Goal: Task Accomplishment & Management: Use online tool/utility

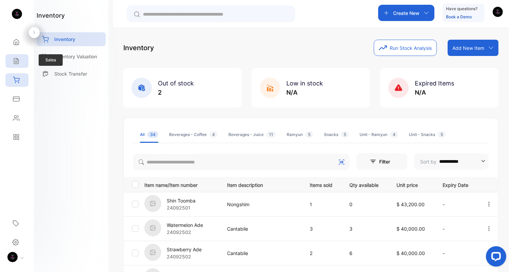
click at [18, 58] on icon at bounding box center [16, 61] width 7 height 7
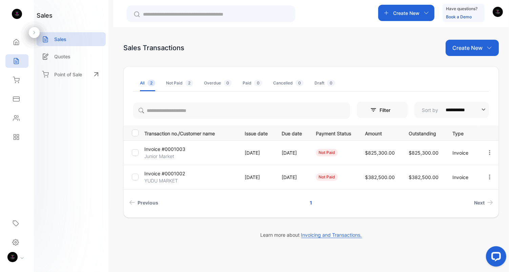
click at [390, 13] on div "Create New" at bounding box center [407, 13] width 56 height 16
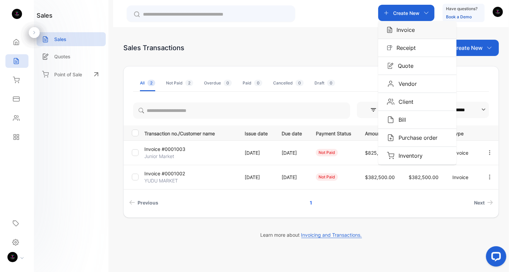
click at [404, 29] on p "Invoice" at bounding box center [404, 30] width 22 height 8
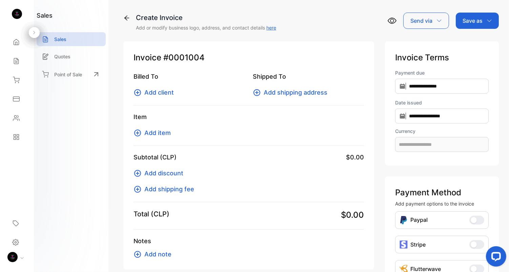
type input "**********"
click at [161, 77] on p "Billed To" at bounding box center [189, 76] width 111 height 9
click at [138, 78] on p "Billed To" at bounding box center [189, 76] width 111 height 9
click at [140, 92] on icon at bounding box center [138, 93] width 8 height 8
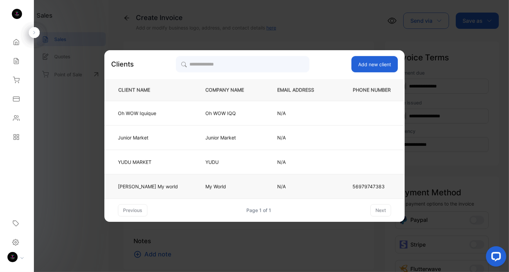
click at [156, 186] on p "[PERSON_NAME] My world" at bounding box center [148, 186] width 60 height 7
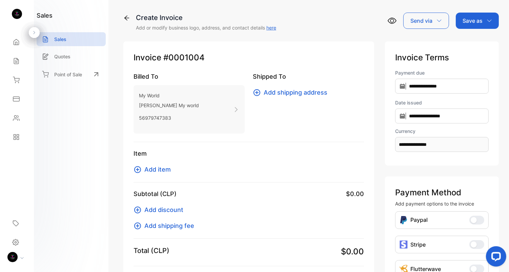
click at [140, 170] on icon at bounding box center [138, 170] width 8 height 8
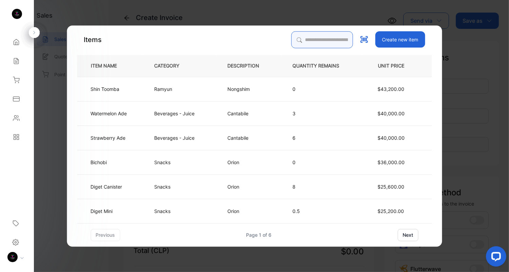
click at [314, 44] on input "search" at bounding box center [323, 39] width 62 height 17
type input "*"
type input "*********"
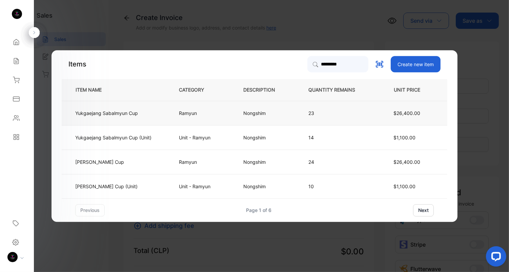
click at [129, 118] on td "Yukgaejang Sabalmyun Cup" at bounding box center [115, 113] width 106 height 24
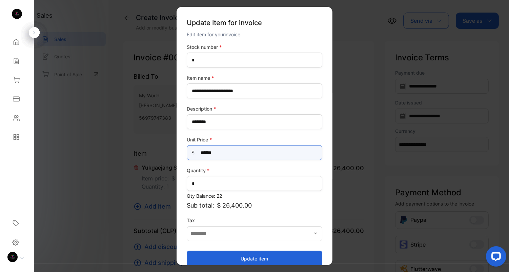
drag, startPoint x: 225, startPoint y: 150, endPoint x: 120, endPoint y: 140, distance: 104.6
type Price-inputprice "******"
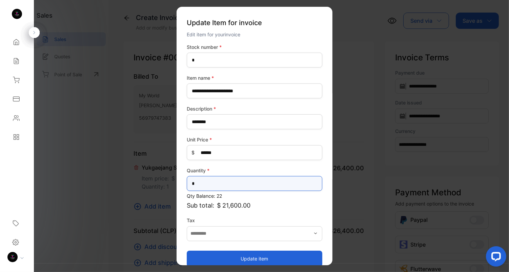
click at [210, 179] on input "*" at bounding box center [255, 183] width 136 height 15
drag, startPoint x: 210, startPoint y: 180, endPoint x: 131, endPoint y: 179, distance: 78.4
type input "*"
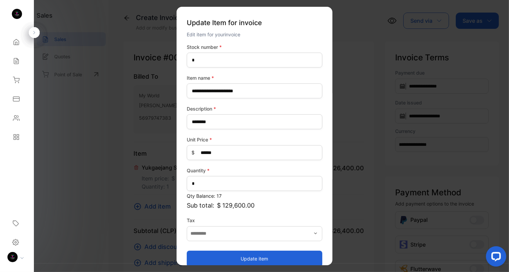
click at [276, 220] on label "Tax" at bounding box center [255, 220] width 136 height 7
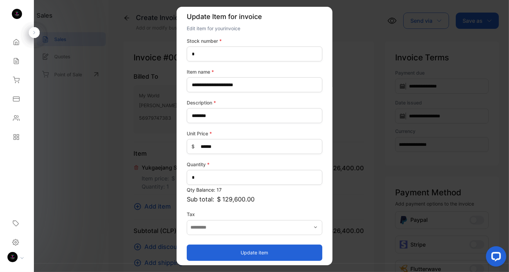
scroll to position [8, 0]
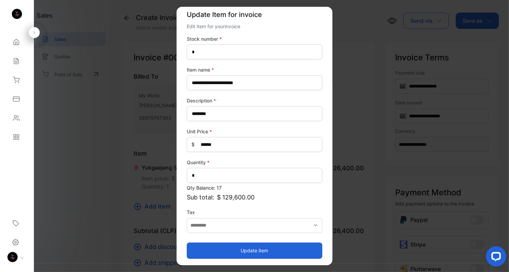
click at [270, 251] on button "Update item" at bounding box center [255, 251] width 136 height 16
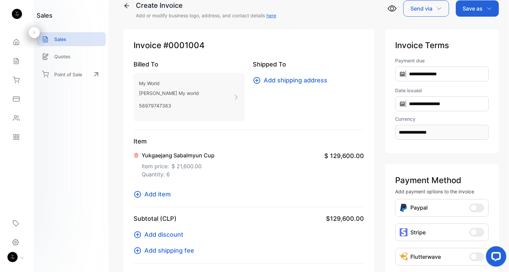
scroll to position [14, 0]
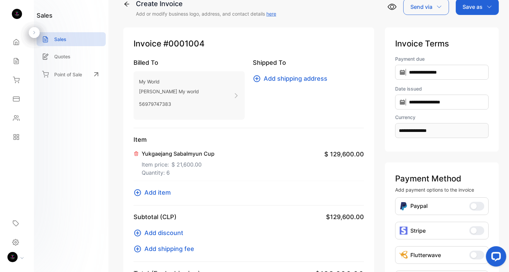
click at [134, 194] on icon at bounding box center [138, 193] width 8 height 8
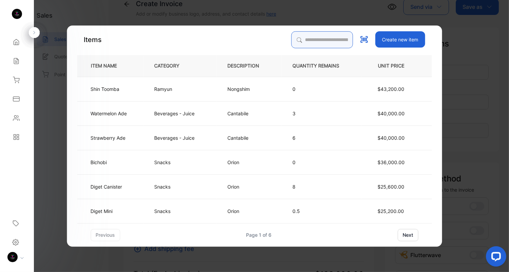
click at [320, 39] on input "search" at bounding box center [323, 39] width 62 height 17
type input "******"
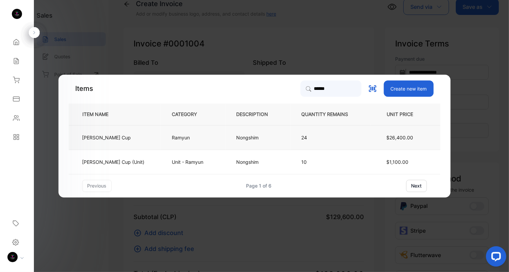
click at [105, 136] on p "[PERSON_NAME] Cup" at bounding box center [106, 137] width 49 height 7
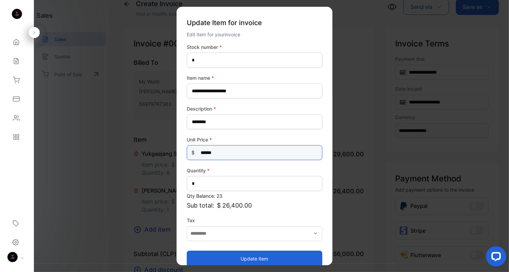
drag, startPoint x: 226, startPoint y: 152, endPoint x: 120, endPoint y: 147, distance: 105.9
type Price-inputprice "******"
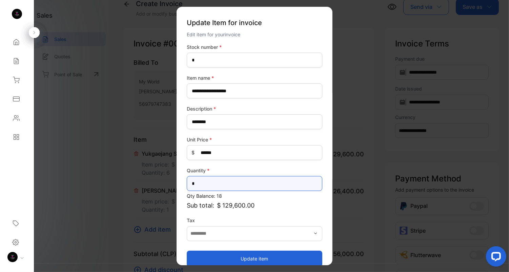
type input "*"
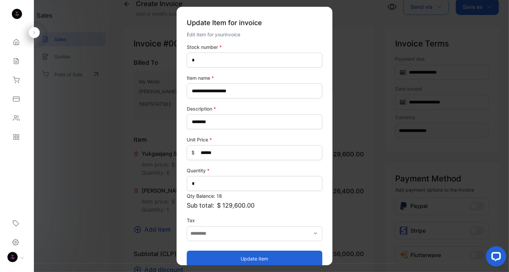
click at [293, 218] on label "Tax" at bounding box center [255, 220] width 136 height 7
click at [278, 259] on button "Update item" at bounding box center [255, 259] width 136 height 16
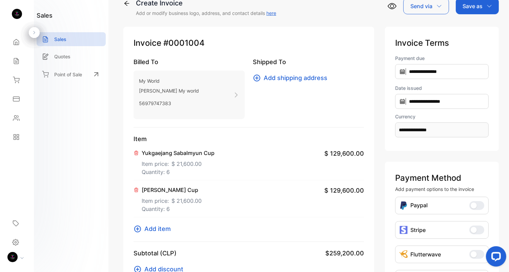
scroll to position [15, 0]
click at [165, 229] on span "Add item" at bounding box center [157, 228] width 26 height 9
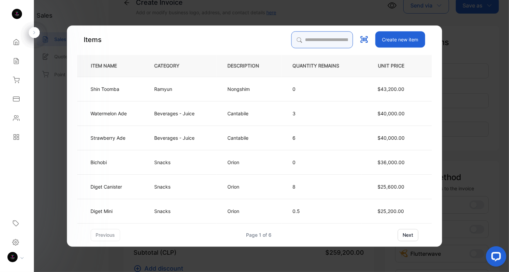
click at [312, 39] on input "search" at bounding box center [323, 39] width 62 height 17
type input "**********"
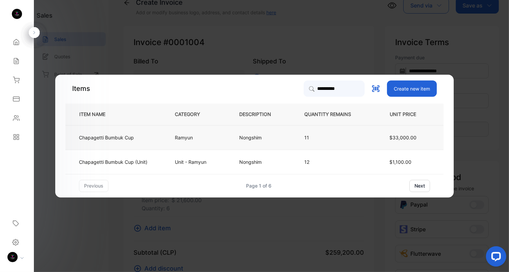
click at [126, 136] on p "Chapagetti Bumbuk Cup" at bounding box center [106, 137] width 55 height 7
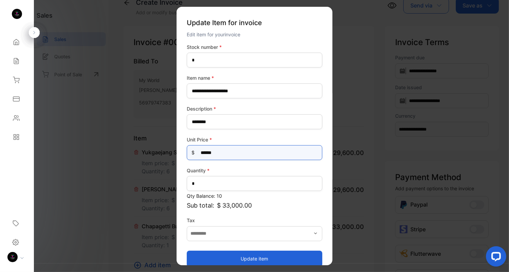
drag, startPoint x: 198, startPoint y: 149, endPoint x: 102, endPoint y: 157, distance: 96.6
type Price-inputprice "******"
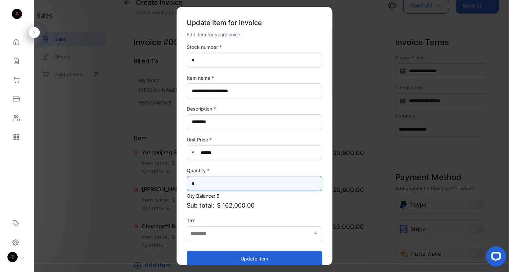
type input "*"
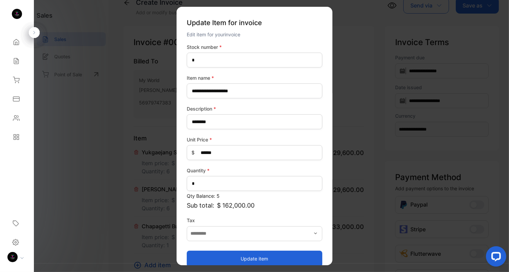
click at [292, 206] on p "Sub total: $ 162,000.00" at bounding box center [255, 205] width 136 height 9
click at [277, 261] on button "Update item" at bounding box center [255, 259] width 136 height 16
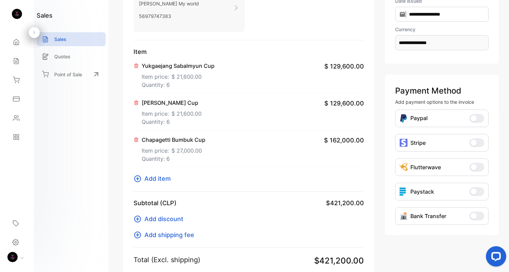
scroll to position [0, 0]
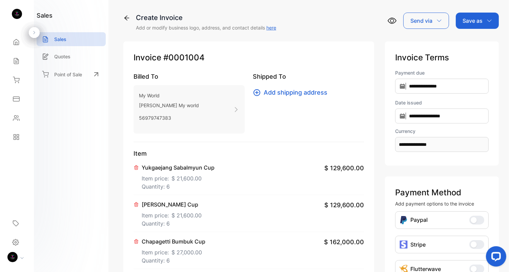
click at [477, 23] on p "Save as" at bounding box center [473, 21] width 20 height 8
click at [471, 46] on div "Invoice" at bounding box center [476, 43] width 39 height 14
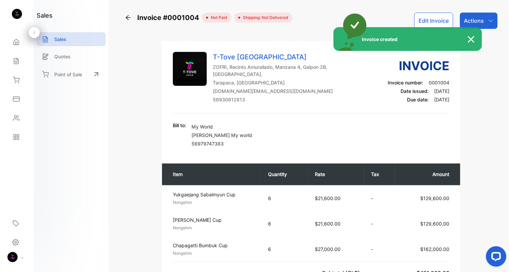
click at [472, 39] on img at bounding box center [474, 39] width 15 height 8
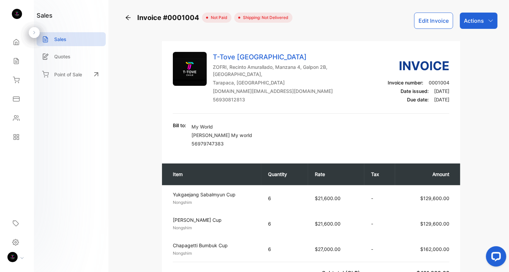
click at [477, 26] on div "Actions" at bounding box center [479, 21] width 38 height 16
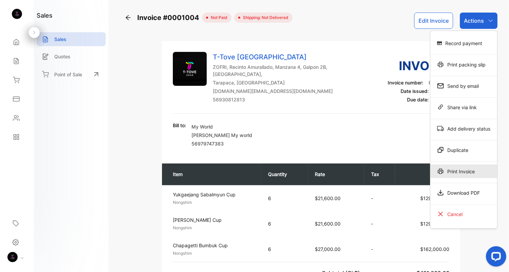
click at [462, 174] on div "Print Invoice" at bounding box center [464, 172] width 67 height 14
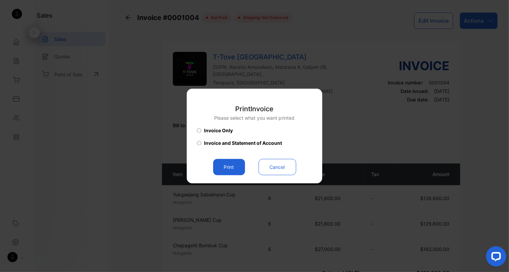
click at [220, 168] on button "Print" at bounding box center [229, 167] width 32 height 16
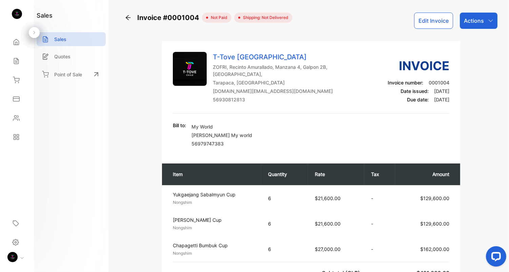
click at [17, 45] on icon at bounding box center [16, 42] width 5 height 6
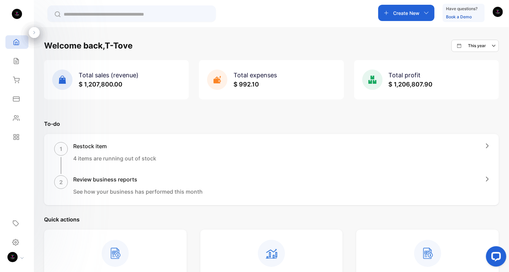
click at [15, 84] on div "Inventory" at bounding box center [16, 80] width 23 height 14
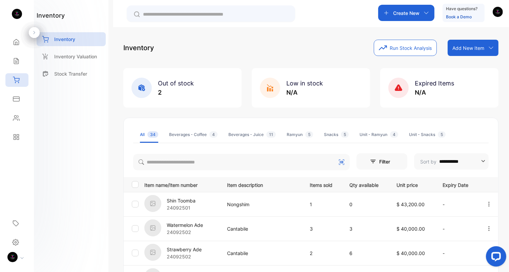
click at [21, 134] on div "Reports" at bounding box center [16, 137] width 23 height 14
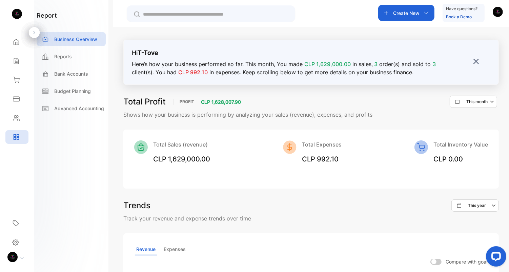
click at [20, 82] on div "Inventory" at bounding box center [16, 80] width 23 height 14
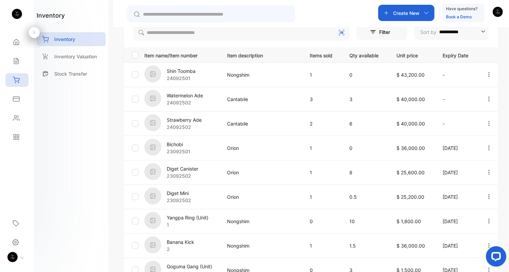
scroll to position [206, 0]
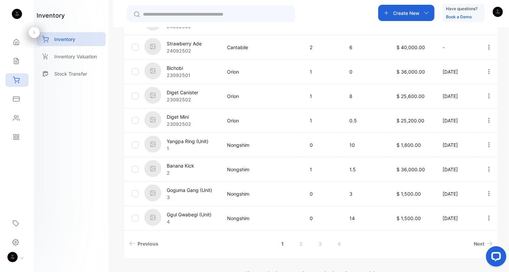
click at [302, 243] on link "2" at bounding box center [301, 243] width 19 height 13
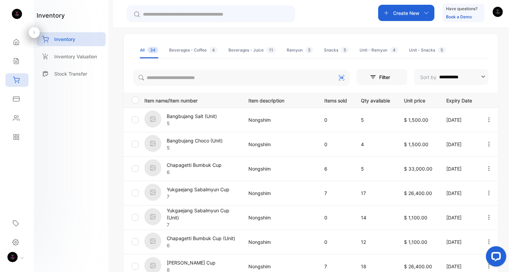
scroll to position [30, 0]
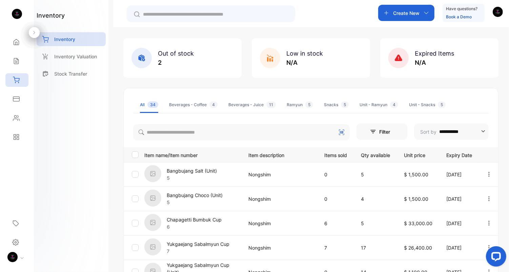
click at [65, 57] on p "Inventory Valuation" at bounding box center [75, 56] width 43 height 7
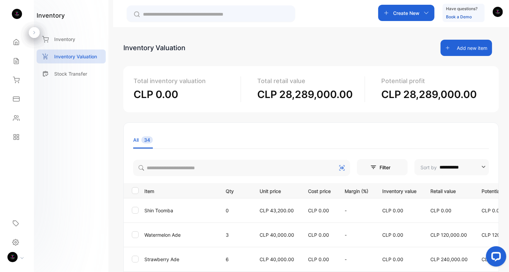
click at [71, 45] on div "Inventory" at bounding box center [71, 39] width 69 height 14
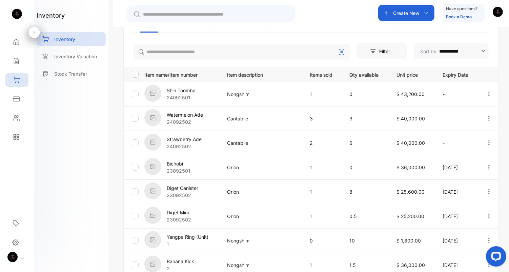
scroll to position [112, 0]
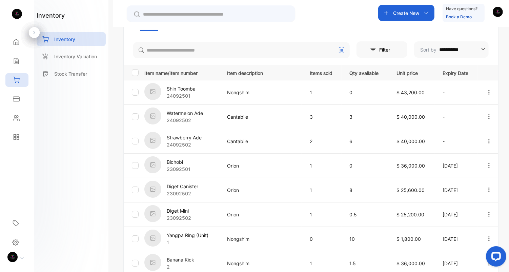
click at [81, 57] on p "Inventory Valuation" at bounding box center [75, 56] width 43 height 7
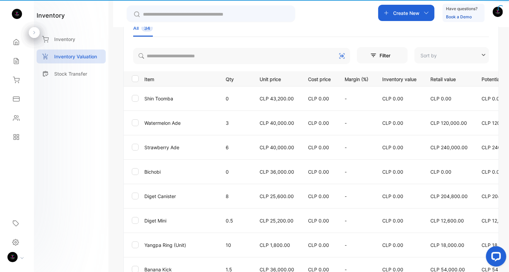
type input "**********"
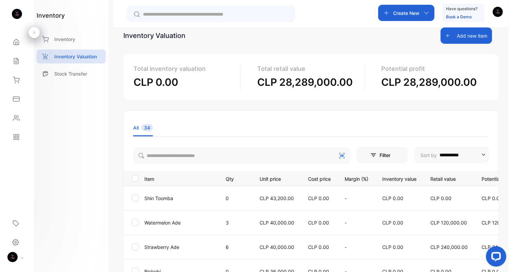
scroll to position [14, 0]
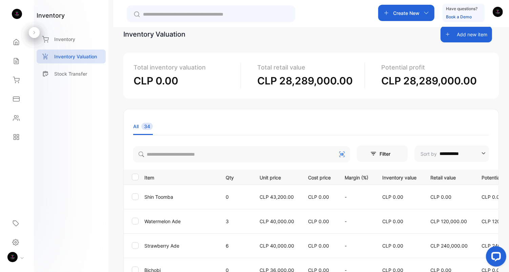
click at [71, 45] on div "Inventory" at bounding box center [71, 39] width 69 height 14
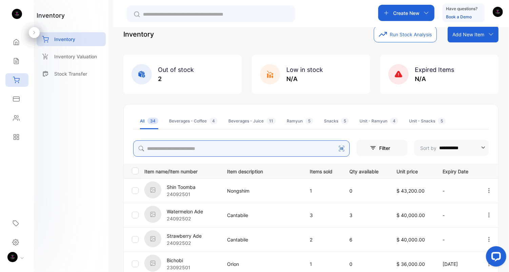
click at [284, 150] on input "search" at bounding box center [241, 148] width 217 height 16
type input "*********"
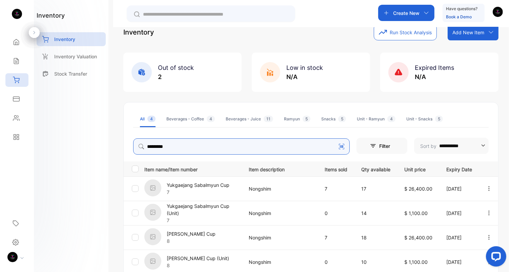
scroll to position [5, 0]
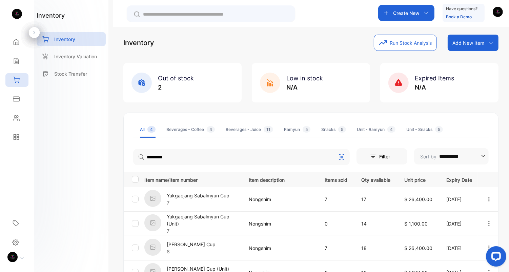
click at [64, 59] on p "Inventory Valuation" at bounding box center [75, 56] width 43 height 7
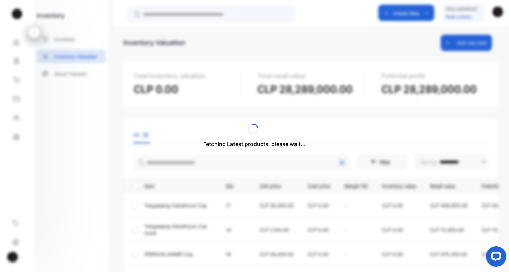
click at [205, 159] on div "Fetching Latest products, please wait..." at bounding box center [254, 136] width 509 height 272
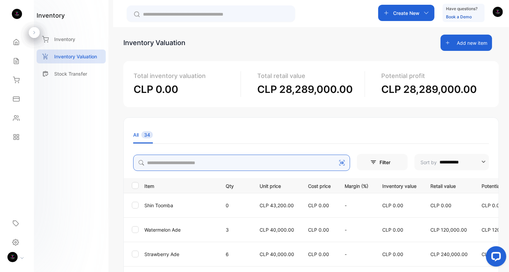
click at [219, 161] on input "search" at bounding box center [241, 163] width 217 height 16
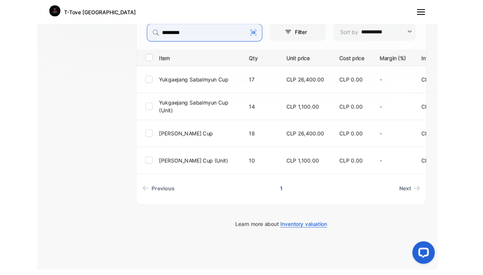
scroll to position [142, 0]
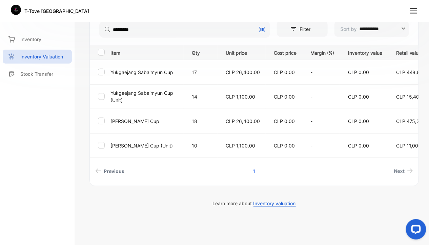
drag, startPoint x: 304, startPoint y: 172, endPoint x: 327, endPoint y: 169, distance: 22.6
click at [321, 190] on div "**********" at bounding box center [255, 46] width 330 height 321
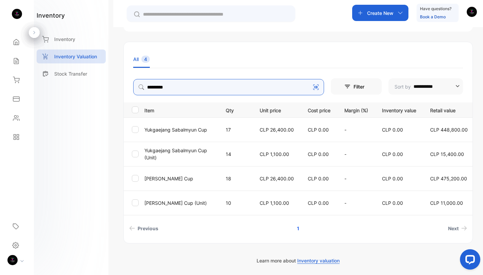
click at [229, 83] on input "*********" at bounding box center [228, 87] width 191 height 16
type input "******"
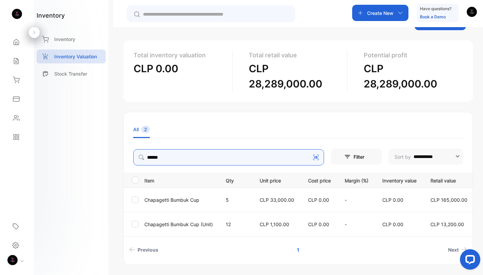
scroll to position [0, 0]
